Goal: Task Accomplishment & Management: Use online tool/utility

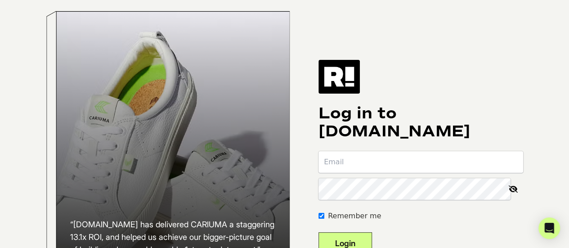
type input "[EMAIL_ADDRESS][DOMAIN_NAME]"
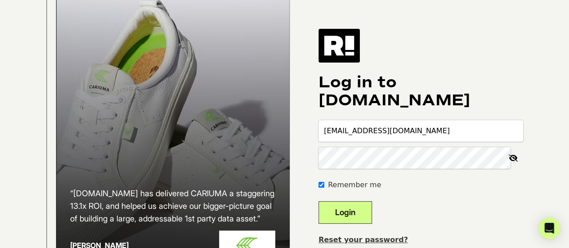
scroll to position [45, 0]
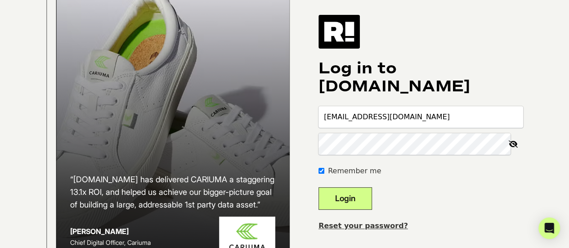
click at [359, 202] on button "Login" at bounding box center [345, 198] width 54 height 22
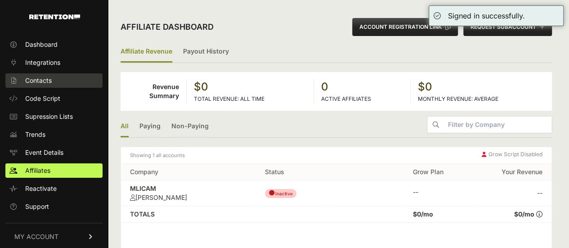
scroll to position [3, 0]
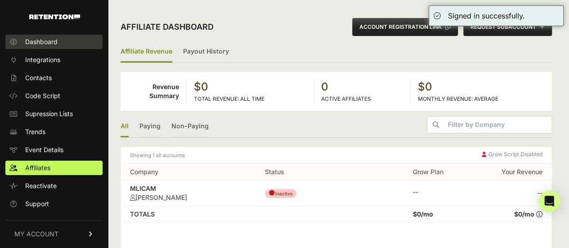
click at [30, 40] on span "Dashboard" at bounding box center [41, 41] width 32 height 9
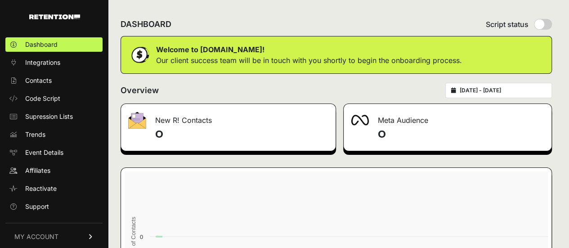
scroll to position [3, 0]
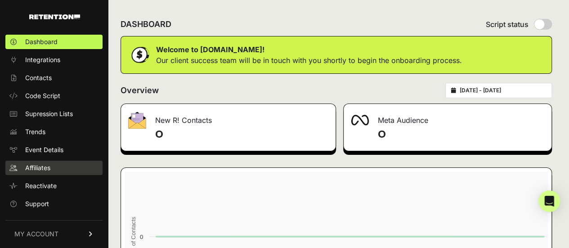
click at [30, 165] on span "Affiliates" at bounding box center [37, 167] width 25 height 9
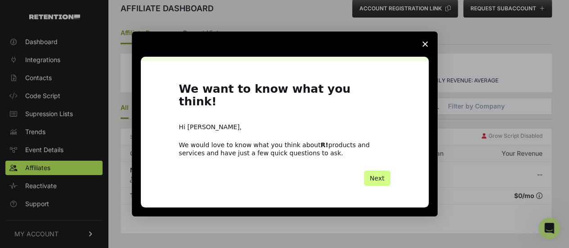
click at [424, 47] on icon "Close survey" at bounding box center [424, 43] width 5 height 5
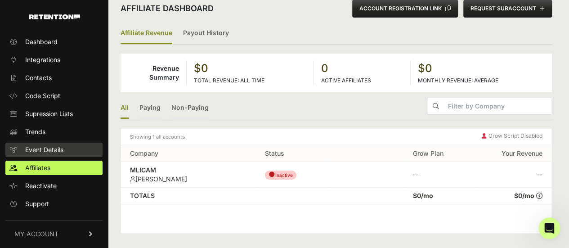
click at [38, 148] on span "Event Details" at bounding box center [44, 149] width 38 height 9
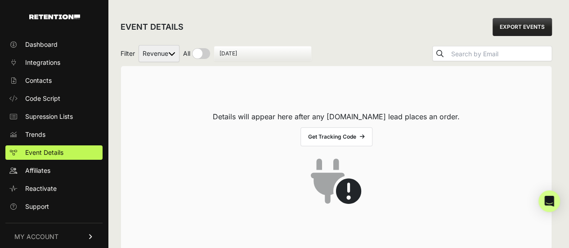
scroll to position [3, 0]
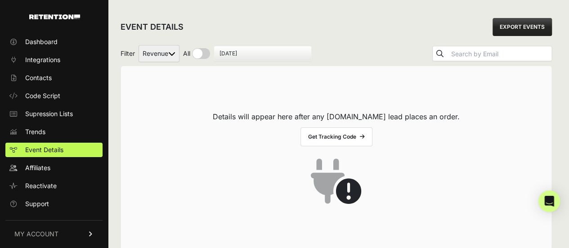
click at [357, 186] on icon at bounding box center [336, 178] width 51 height 52
click at [40, 94] on span "Code Script" at bounding box center [42, 95] width 35 height 9
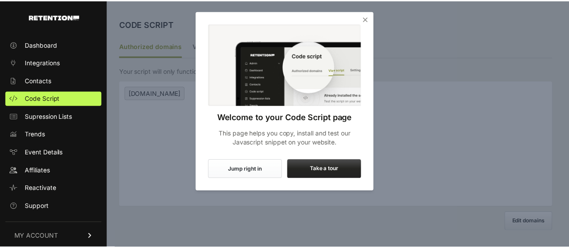
scroll to position [3, 0]
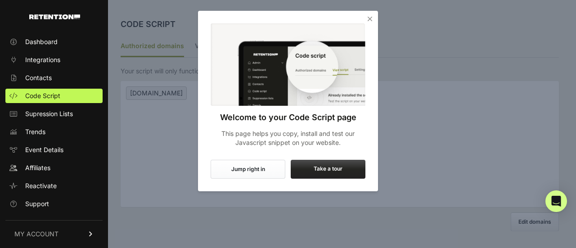
click at [237, 169] on button "Jump right in" at bounding box center [248, 169] width 75 height 19
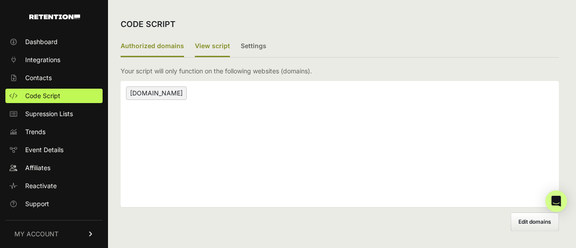
click at [209, 44] on label "View script" at bounding box center [212, 46] width 35 height 21
click at [0, 0] on input "View script" at bounding box center [0, 0] width 0 height 0
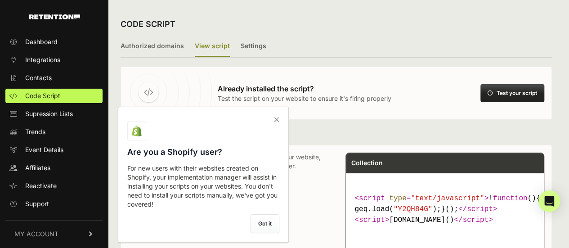
click at [277, 121] on icon at bounding box center [276, 119] width 13 height 14
click at [0, 0] on input "checkbox" at bounding box center [0, 0] width 0 height 0
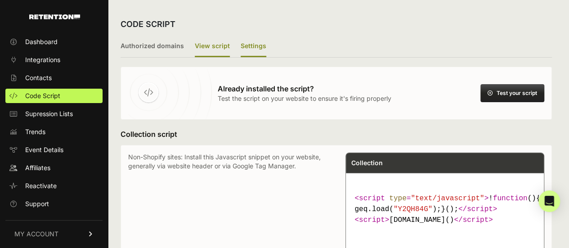
click at [248, 45] on label "Settings" at bounding box center [254, 46] width 26 height 21
click at [0, 0] on input "Settings" at bounding box center [0, 0] width 0 height 0
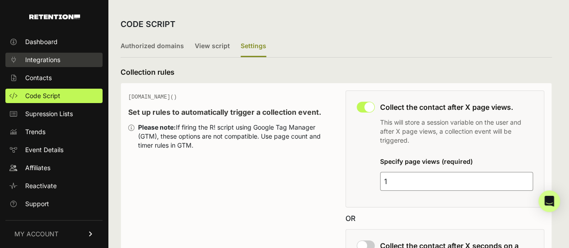
click at [36, 58] on span "Integrations" at bounding box center [42, 59] width 35 height 9
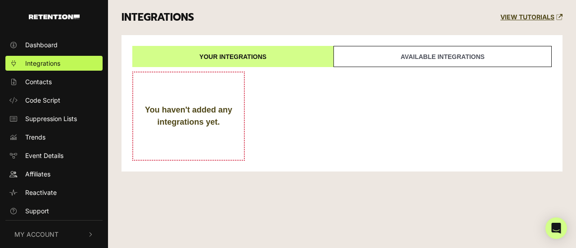
click at [421, 56] on link "Available integrations" at bounding box center [442, 56] width 218 height 21
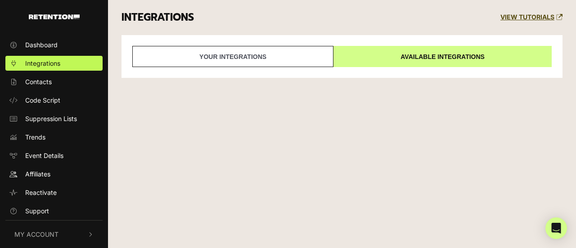
click at [524, 16] on link "VIEW TUTORIALS" at bounding box center [531, 17] width 62 height 8
